Goal: Navigation & Orientation: Find specific page/section

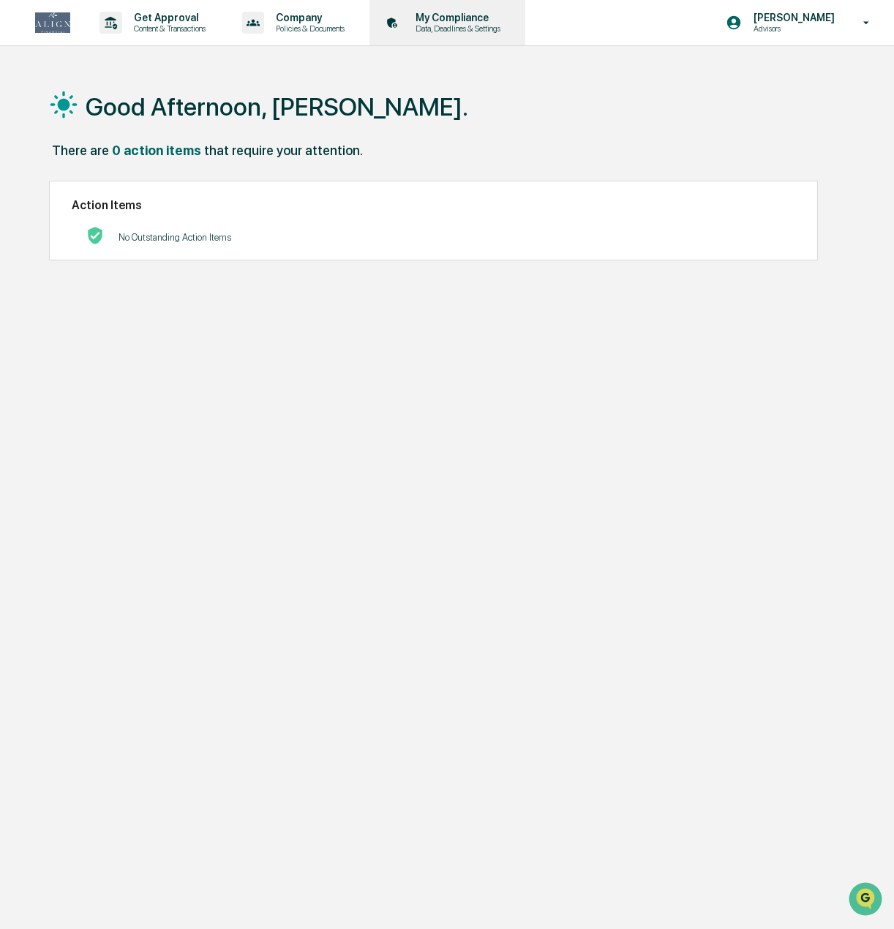
click at [442, 29] on p "Data, Deadlines & Settings" at bounding box center [456, 28] width 104 height 10
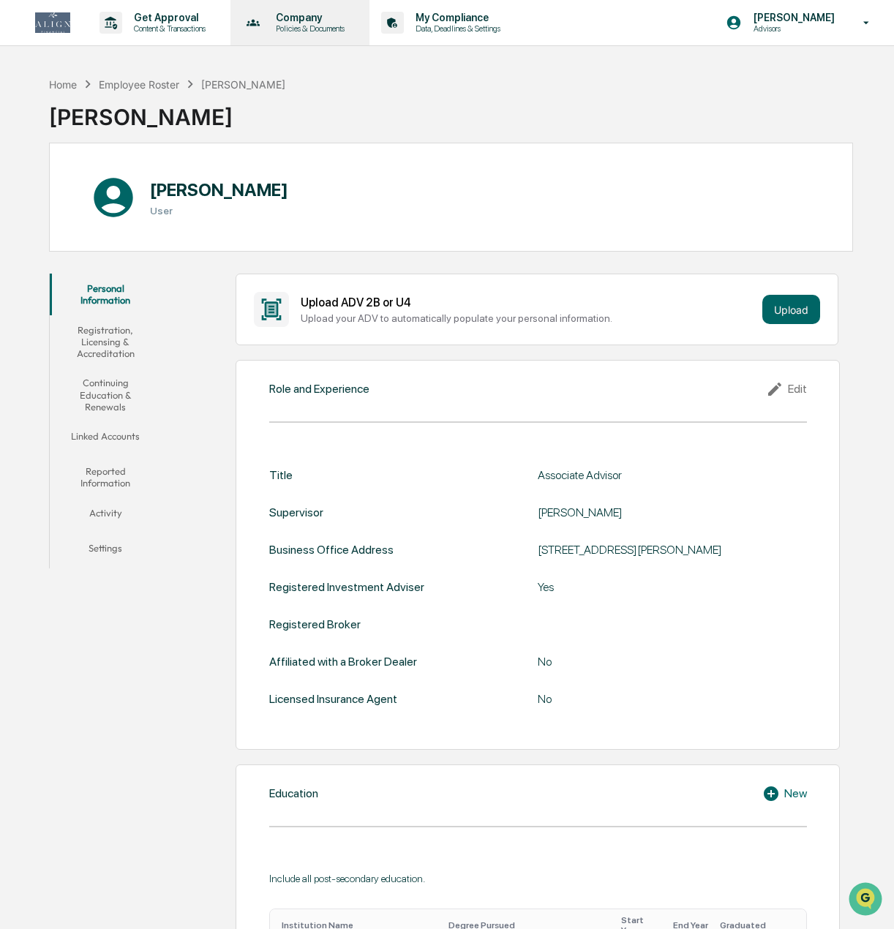
click at [328, 22] on p "Company" at bounding box center [308, 18] width 88 height 12
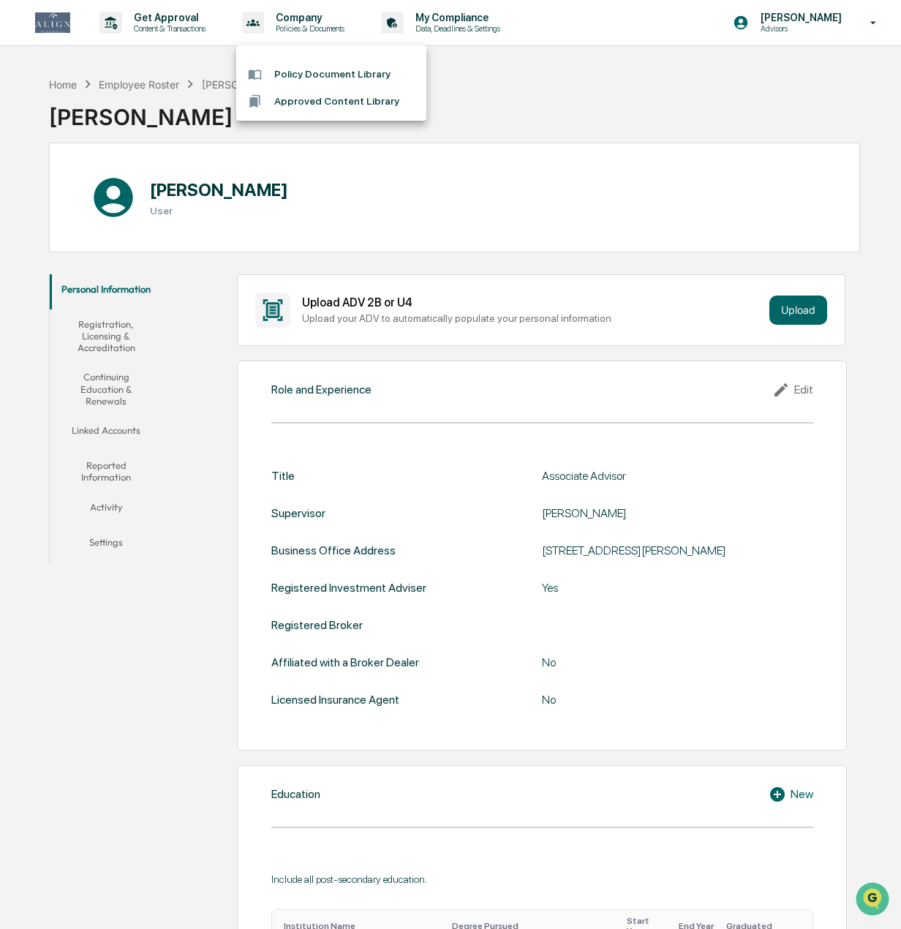
click at [181, 23] on div at bounding box center [450, 464] width 901 height 929
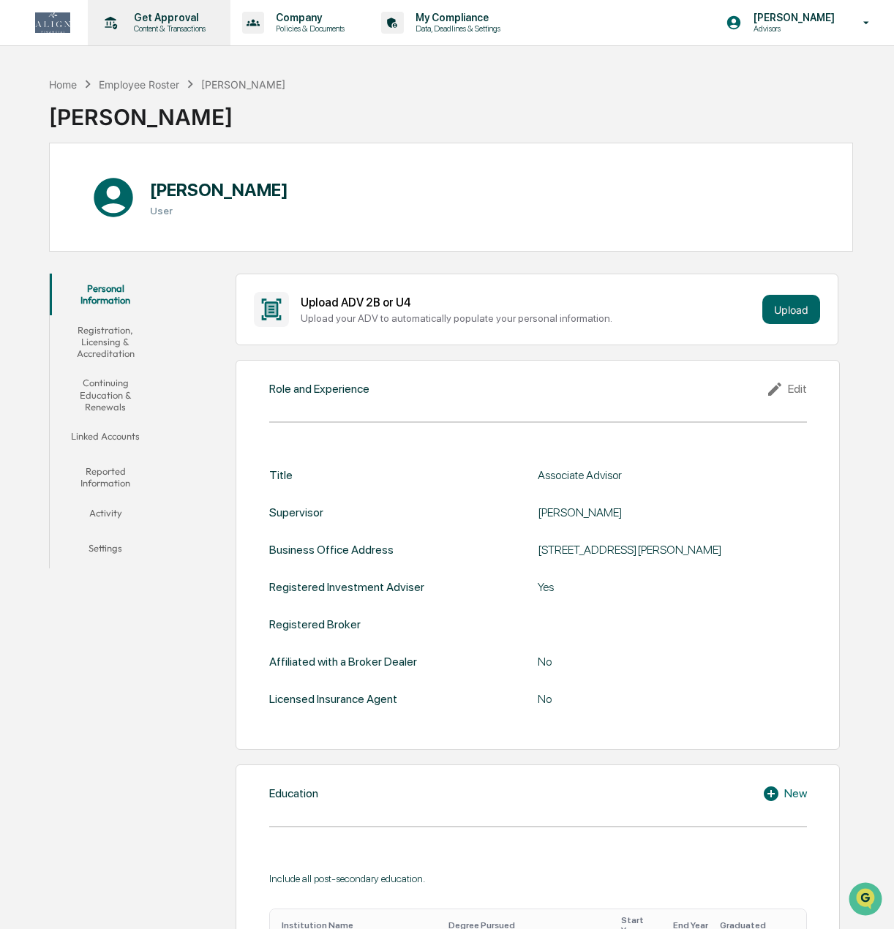
click at [177, 29] on p "Content & Transactions" at bounding box center [167, 28] width 91 height 10
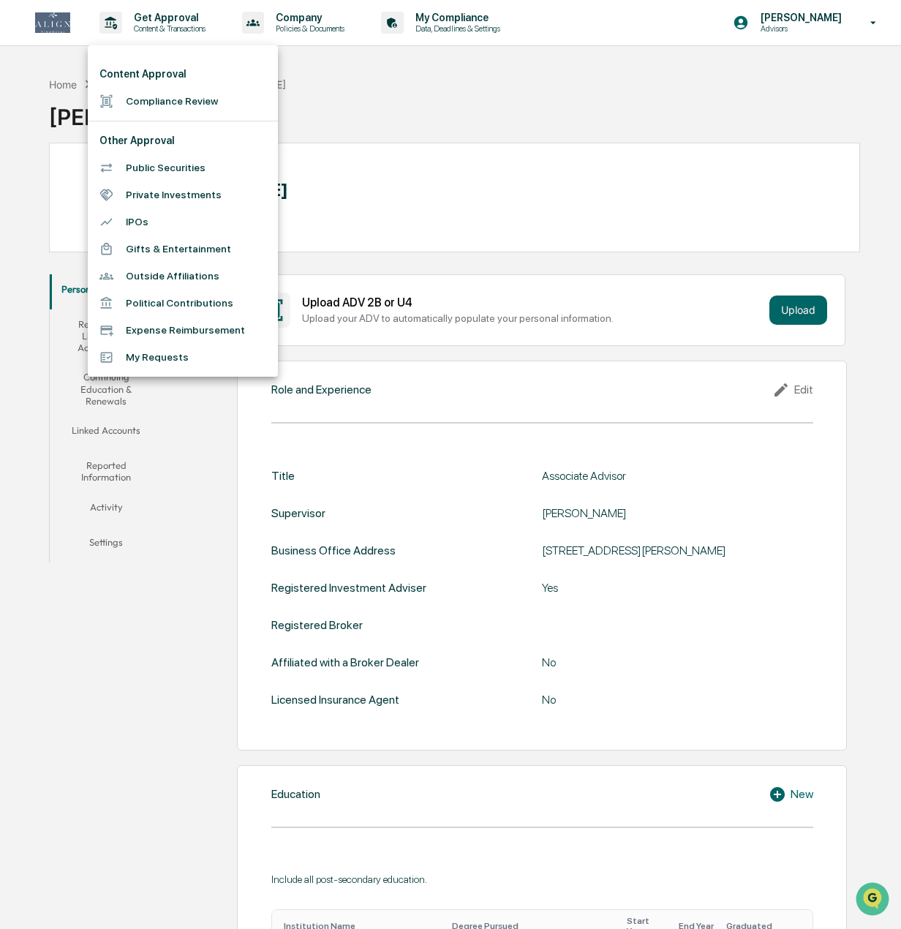
click at [415, 118] on div at bounding box center [450, 464] width 901 height 929
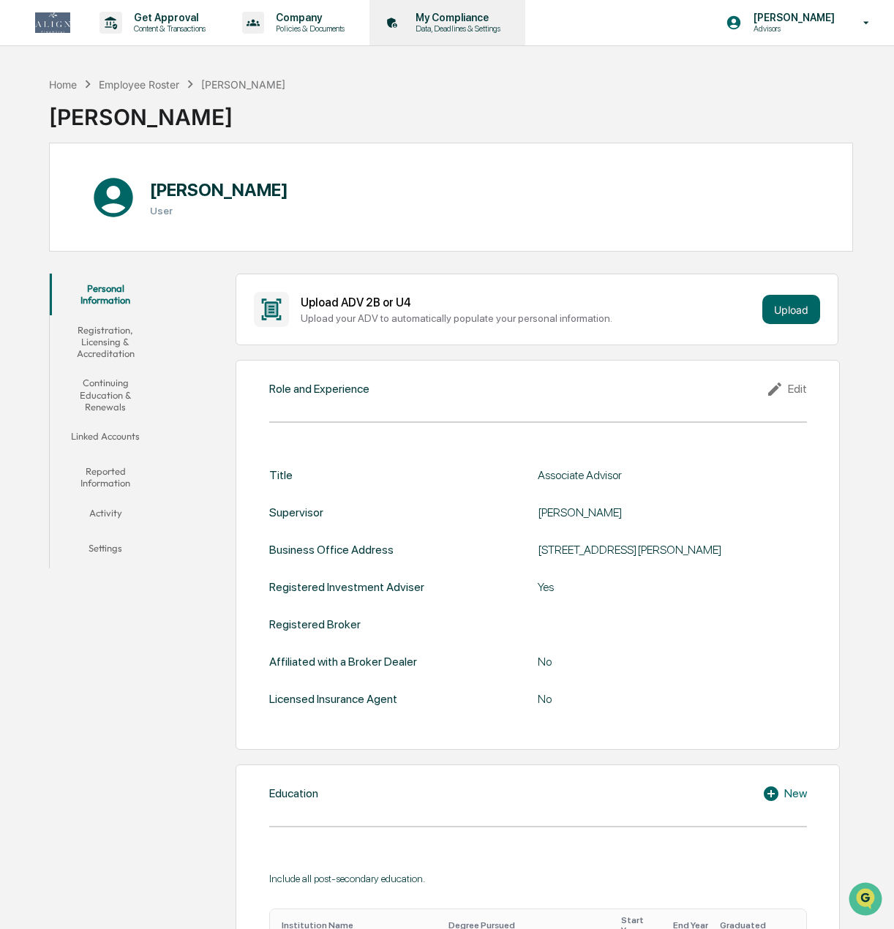
click at [467, 17] on p "My Compliance" at bounding box center [456, 18] width 104 height 12
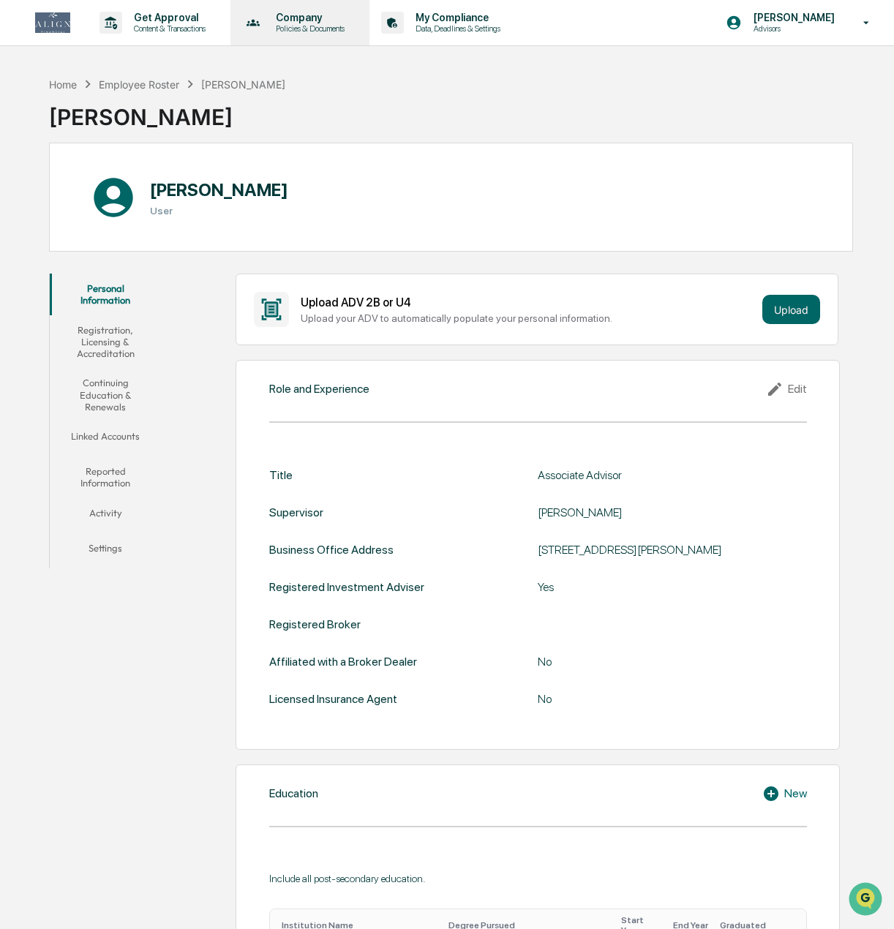
click at [306, 28] on p "Policies & Documents" at bounding box center [308, 28] width 88 height 10
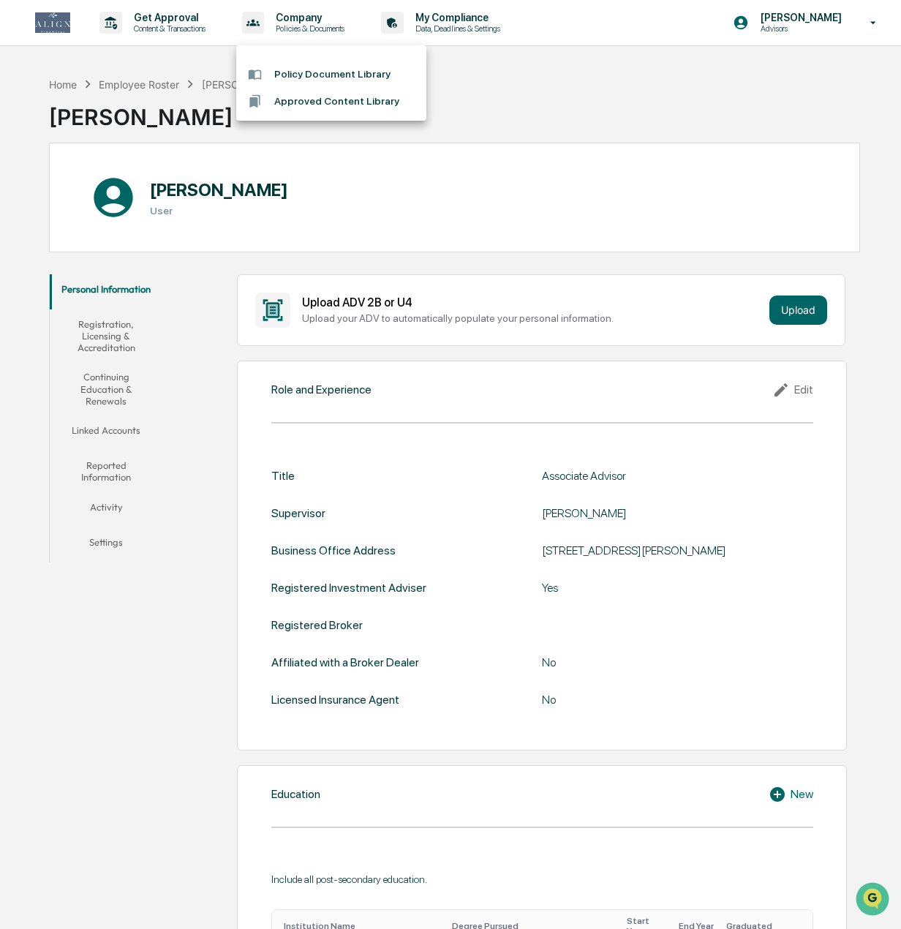
click at [148, 23] on div at bounding box center [450, 464] width 901 height 929
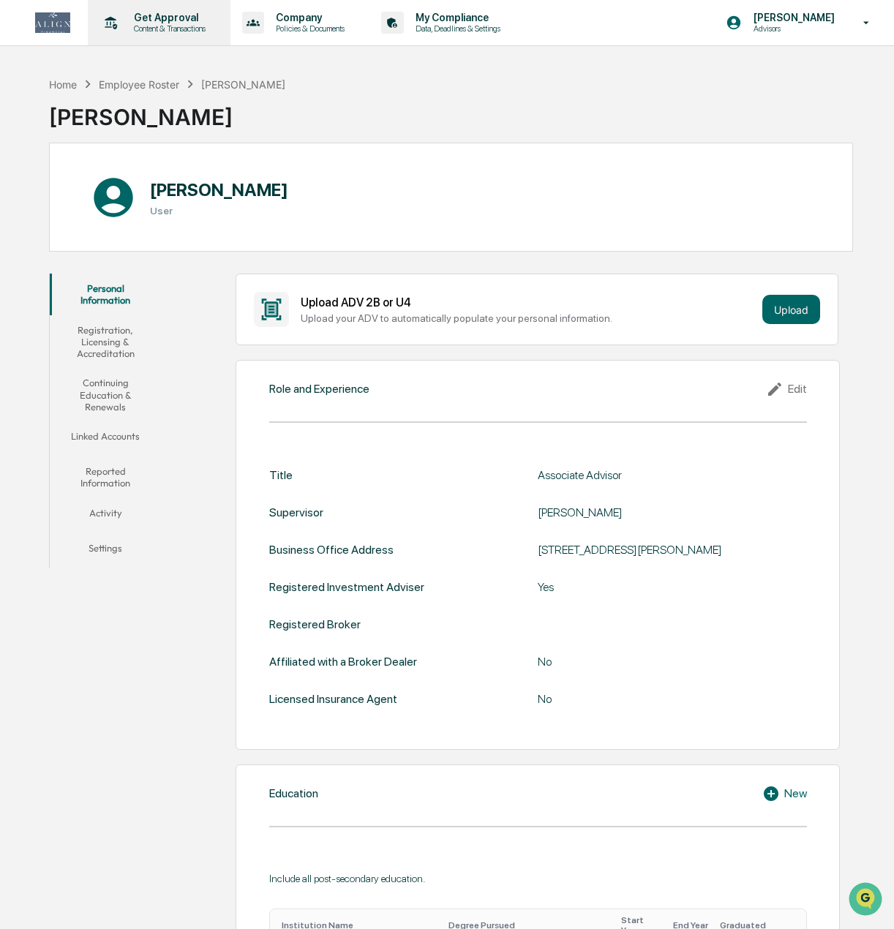
click at [167, 35] on div "Get Approval Content & Transactions" at bounding box center [158, 22] width 128 height 45
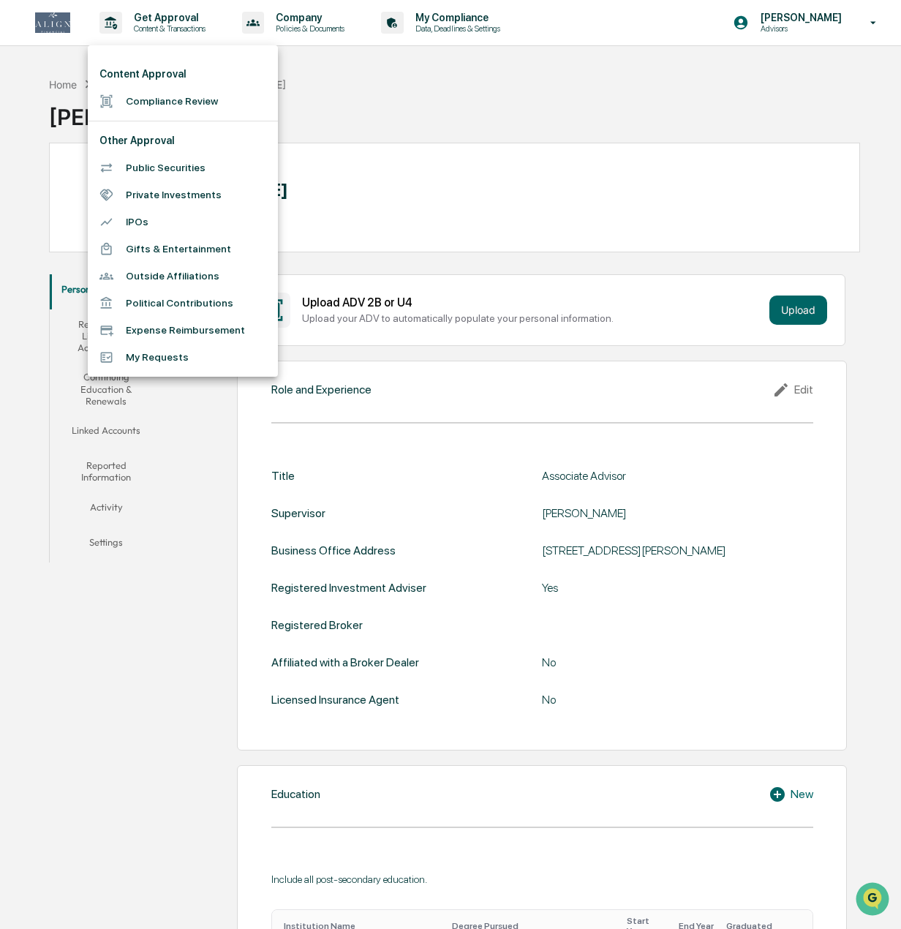
click at [426, 75] on div at bounding box center [450, 464] width 901 height 929
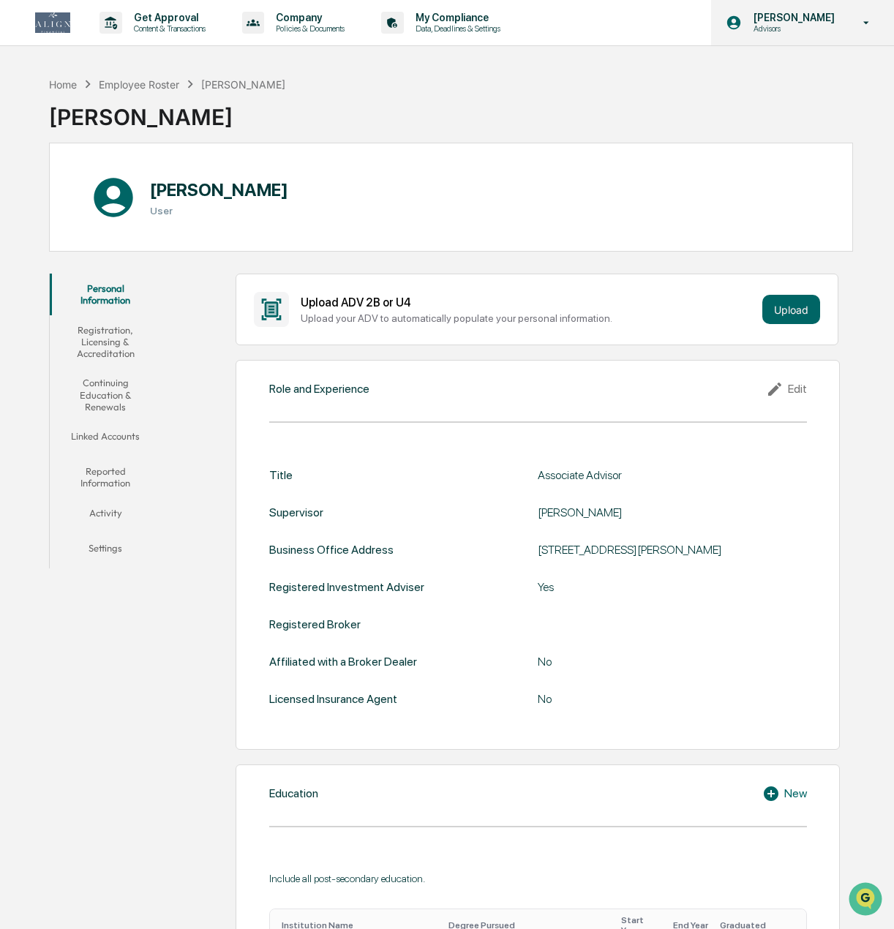
click at [863, 24] on icon at bounding box center [866, 23] width 26 height 14
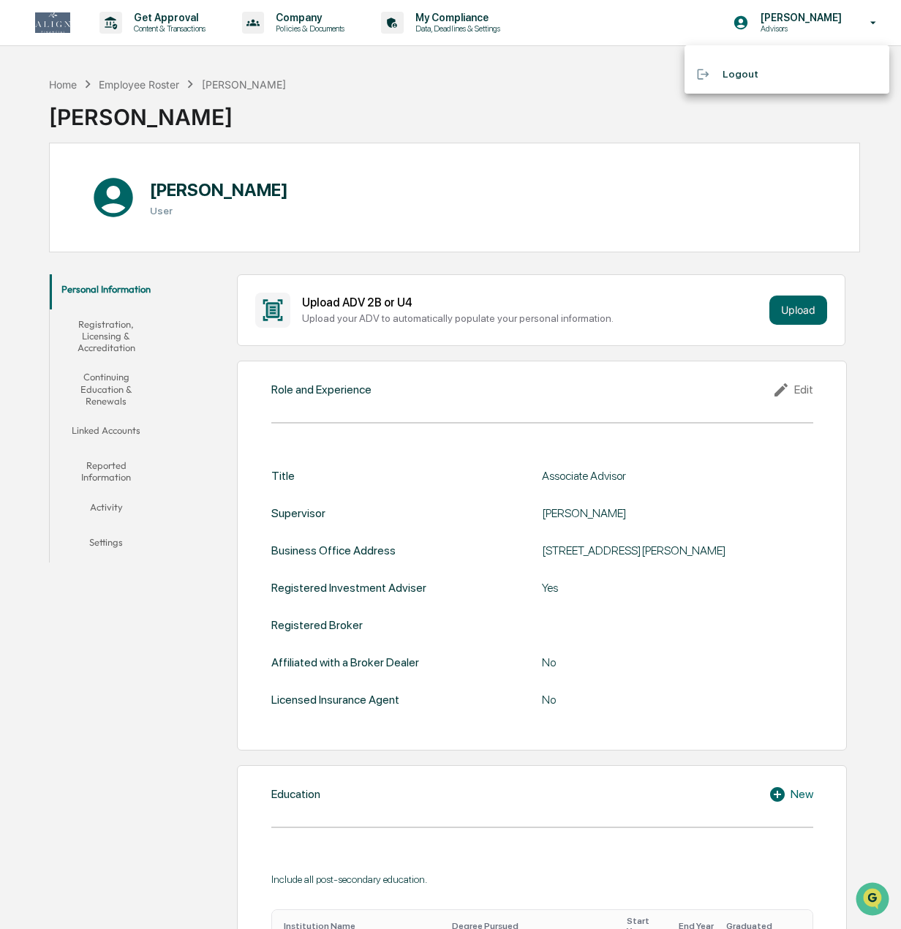
click at [490, 68] on div at bounding box center [450, 464] width 901 height 929
